Goal: Navigation & Orientation: Find specific page/section

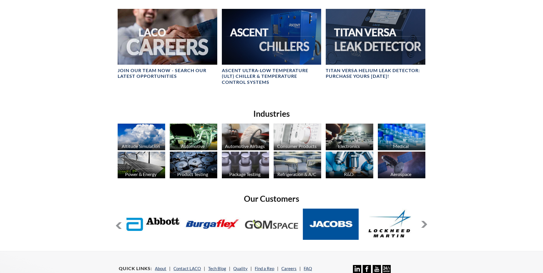
scroll to position [344, 0]
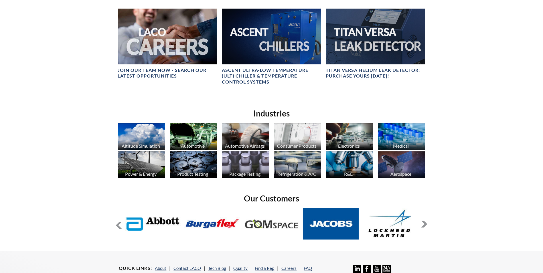
click at [422, 224] on button at bounding box center [424, 224] width 7 height 7
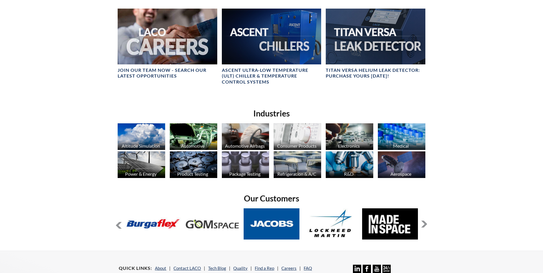
click at [422, 224] on button at bounding box center [424, 224] width 7 height 7
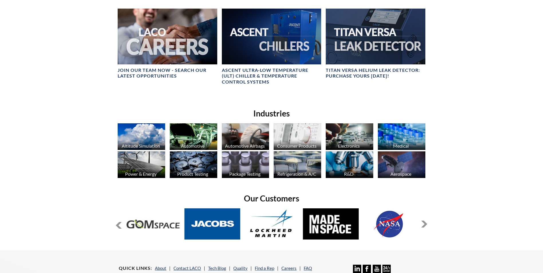
click at [422, 224] on button at bounding box center [424, 224] width 7 height 7
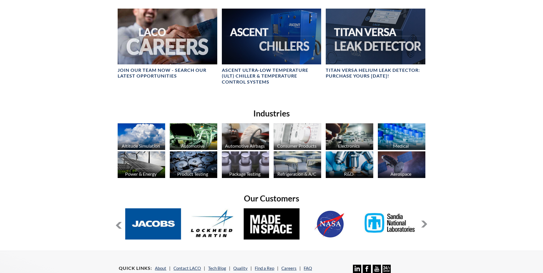
click at [422, 224] on button at bounding box center [424, 224] width 7 height 7
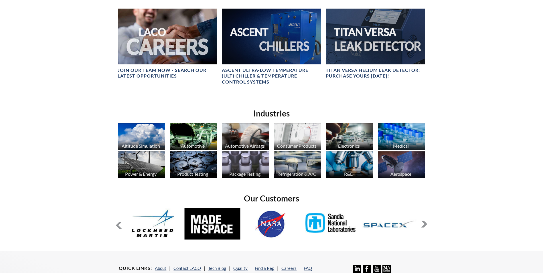
click at [422, 224] on button at bounding box center [424, 224] width 7 height 7
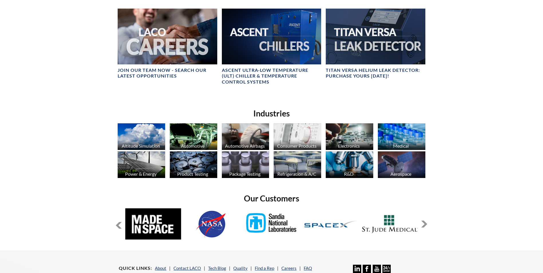
click at [422, 224] on button at bounding box center [424, 224] width 7 height 7
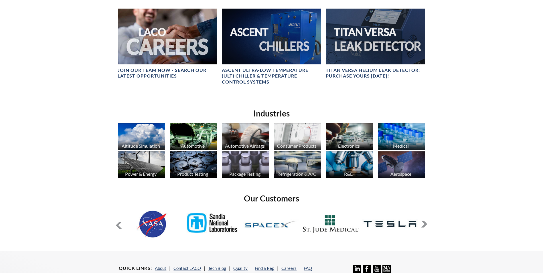
click at [426, 222] on button at bounding box center [424, 224] width 7 height 7
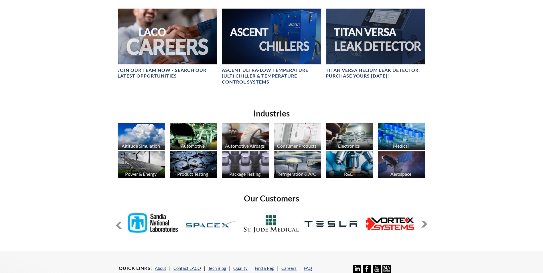
click at [426, 223] on button at bounding box center [424, 224] width 7 height 7
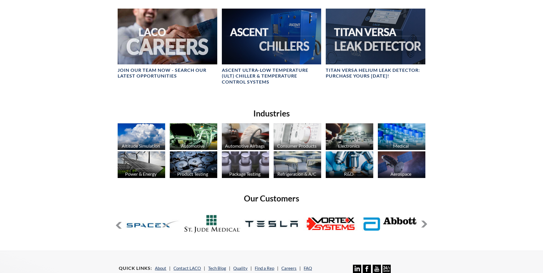
click at [426, 223] on button at bounding box center [424, 224] width 7 height 7
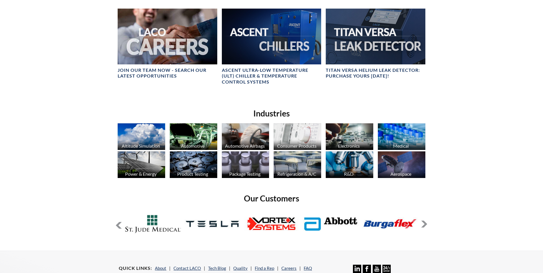
click at [426, 222] on button at bounding box center [424, 224] width 7 height 7
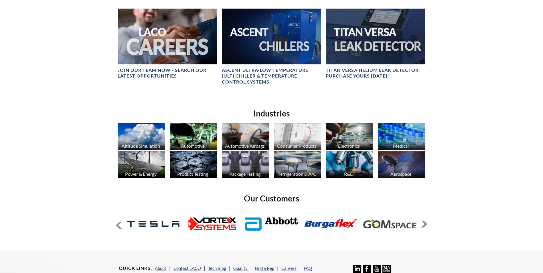
click at [426, 222] on button at bounding box center [424, 224] width 7 height 7
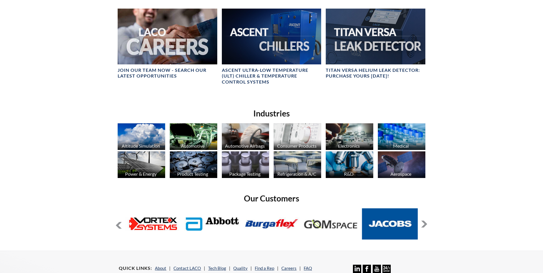
click at [426, 222] on button at bounding box center [424, 224] width 7 height 7
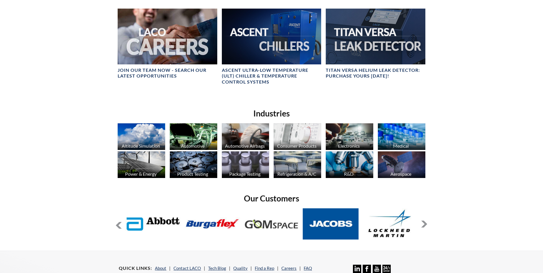
click at [426, 222] on button at bounding box center [424, 224] width 7 height 7
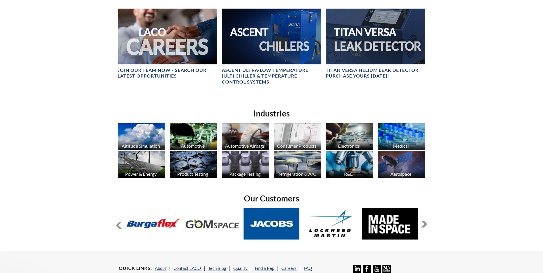
click at [426, 222] on button at bounding box center [424, 224] width 7 height 7
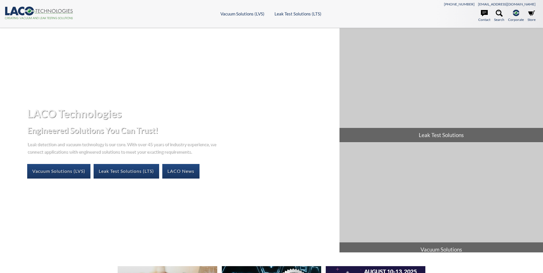
scroll to position [29, 0]
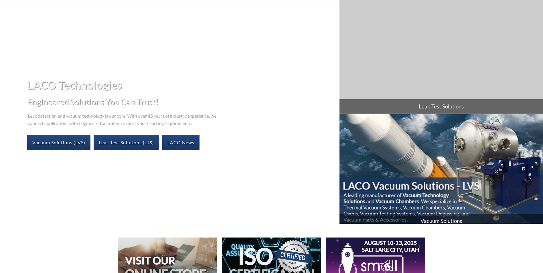
click at [442, 218] on span "Vacuum Solutions" at bounding box center [442, 221] width 204 height 14
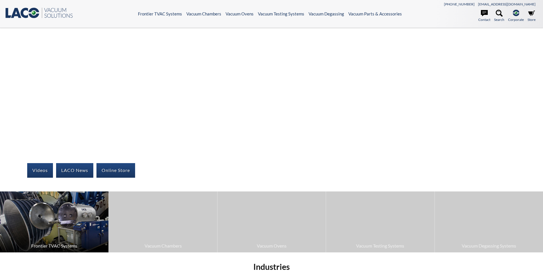
click at [56, 242] on img at bounding box center [54, 222] width 109 height 61
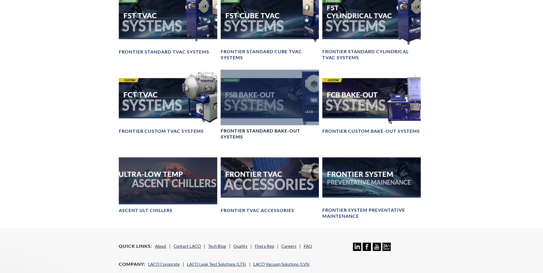
scroll to position [420, 0]
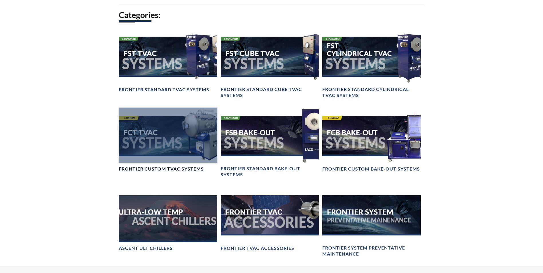
click at [170, 161] on div at bounding box center [168, 135] width 98 height 55
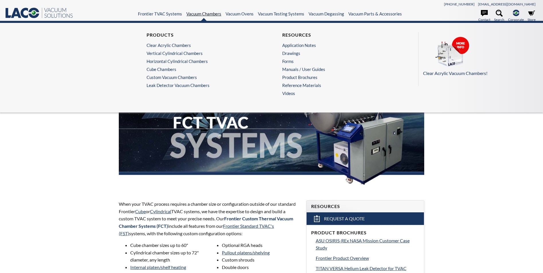
click at [205, 15] on link "Vacuum Chambers" at bounding box center [203, 13] width 35 height 5
